Goal: Find specific page/section: Find specific page/section

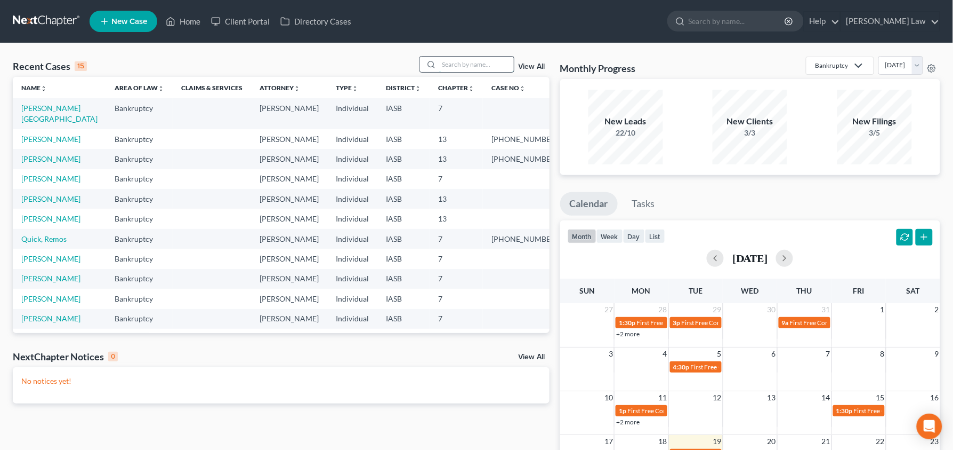
click at [482, 65] on input "search" at bounding box center [476, 64] width 75 height 15
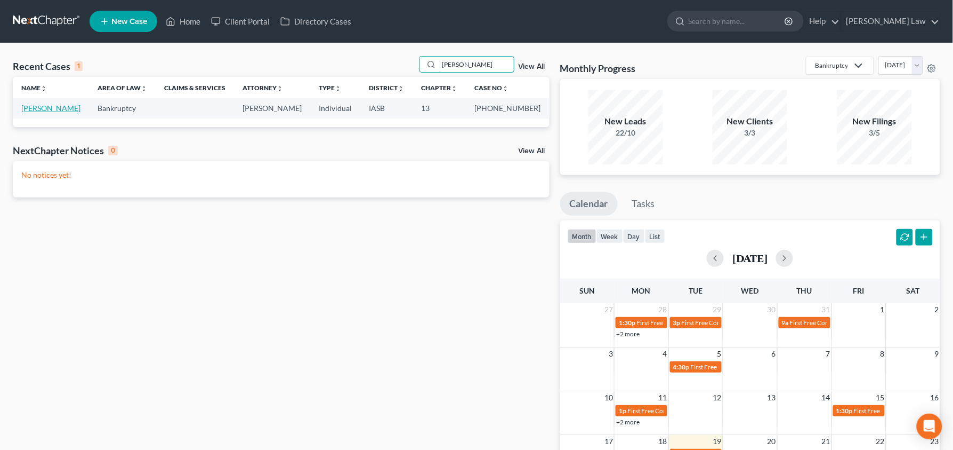
type input "amy neisen"
click at [41, 113] on link "Neisen, Amy" at bounding box center [50, 107] width 59 height 9
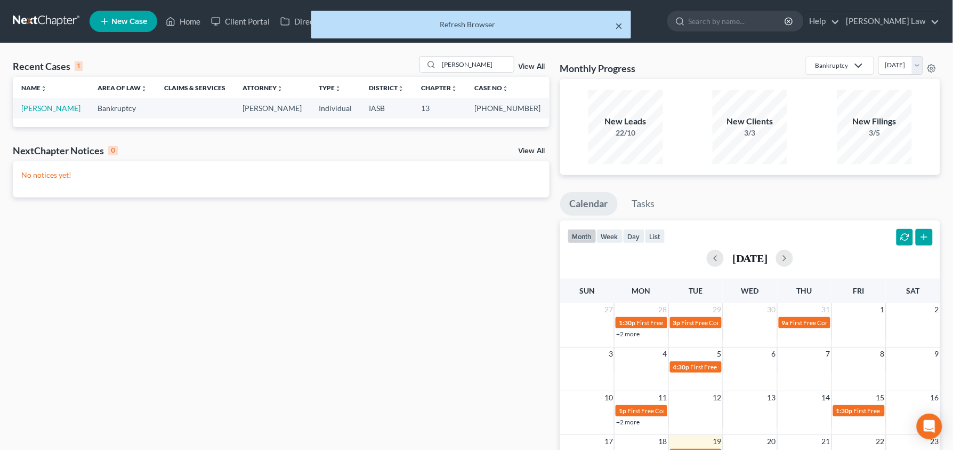
click at [619, 29] on button "×" at bounding box center [618, 25] width 7 height 13
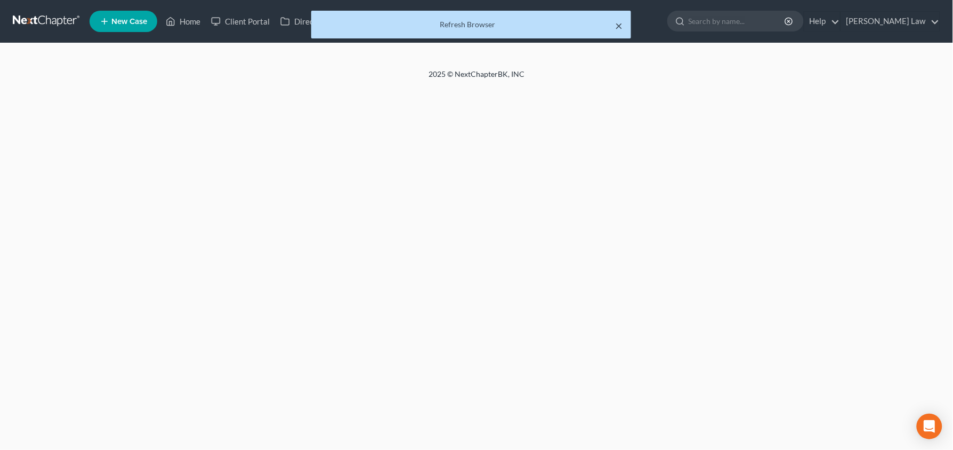
click at [621, 27] on button "×" at bounding box center [618, 25] width 7 height 13
